Goal: Navigation & Orientation: Find specific page/section

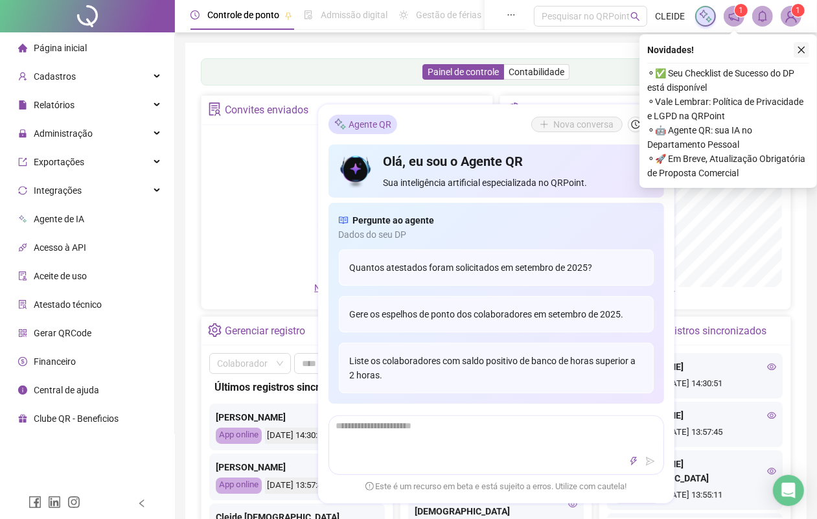
click at [802, 47] on icon "close" at bounding box center [801, 49] width 9 height 9
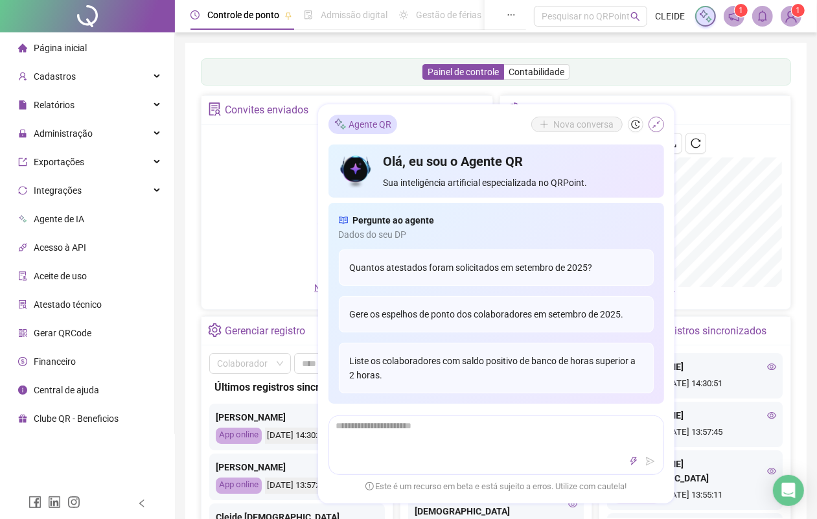
click at [656, 121] on icon "shrink" at bounding box center [656, 124] width 9 height 9
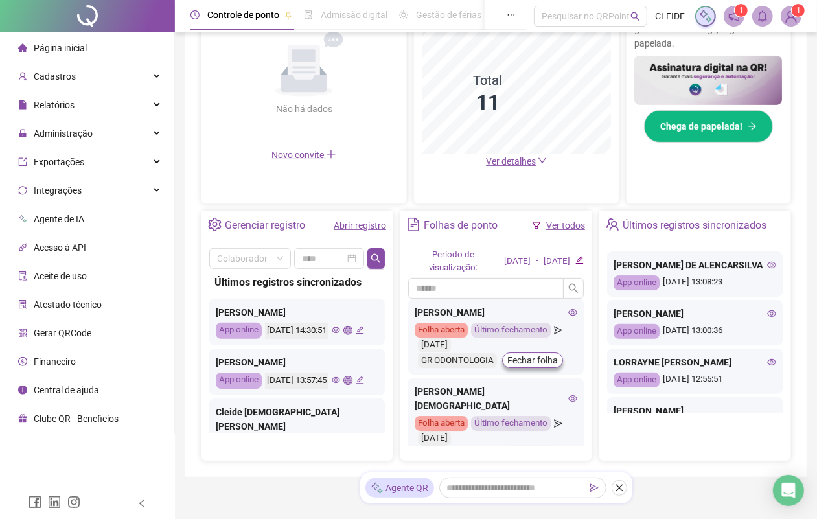
scroll to position [405, 0]
